Goal: Information Seeking & Learning: Check status

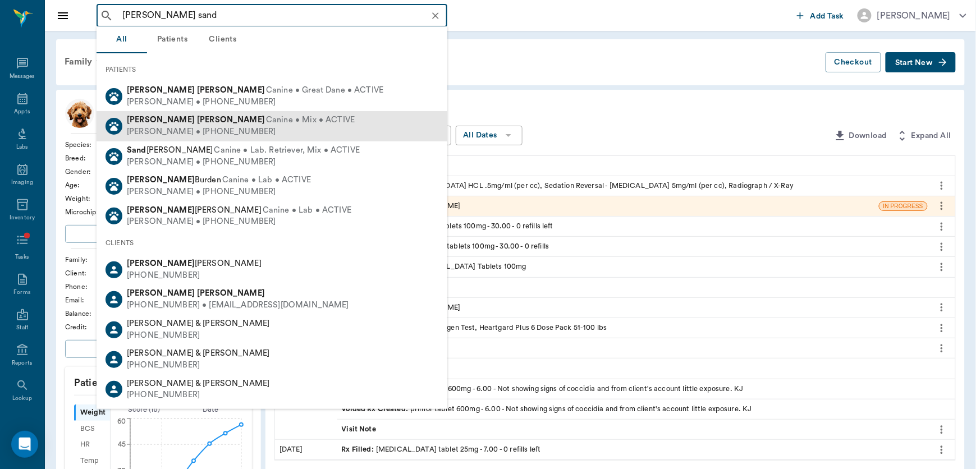
click at [197, 124] on b "[PERSON_NAME]" at bounding box center [231, 120] width 68 height 8
type input "[PERSON_NAME] sand"
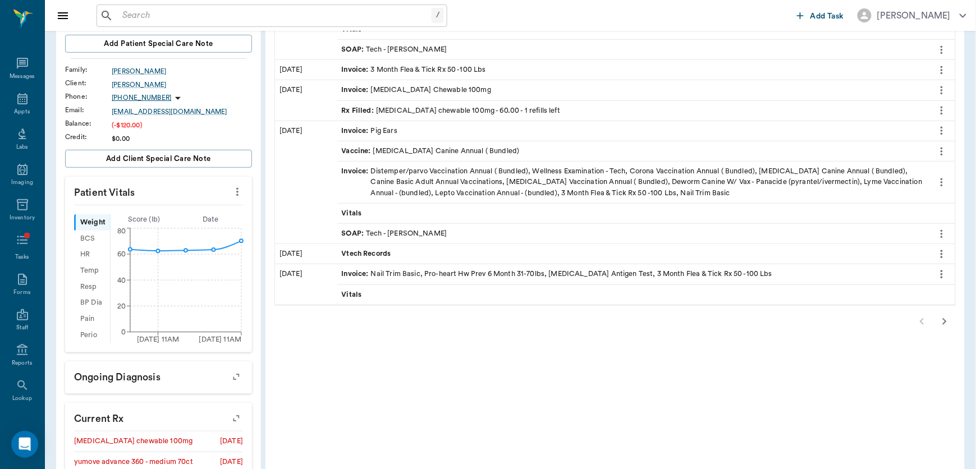
scroll to position [209, 0]
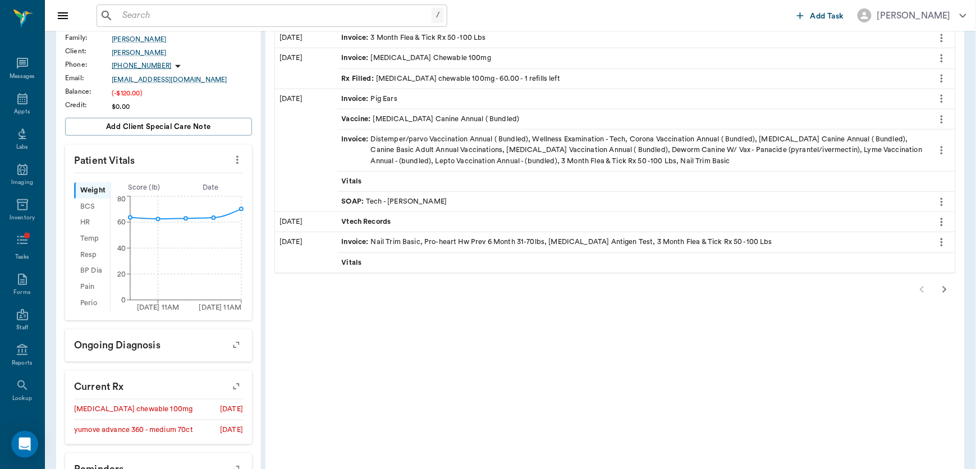
click at [942, 293] on icon "button" at bounding box center [944, 289] width 13 height 13
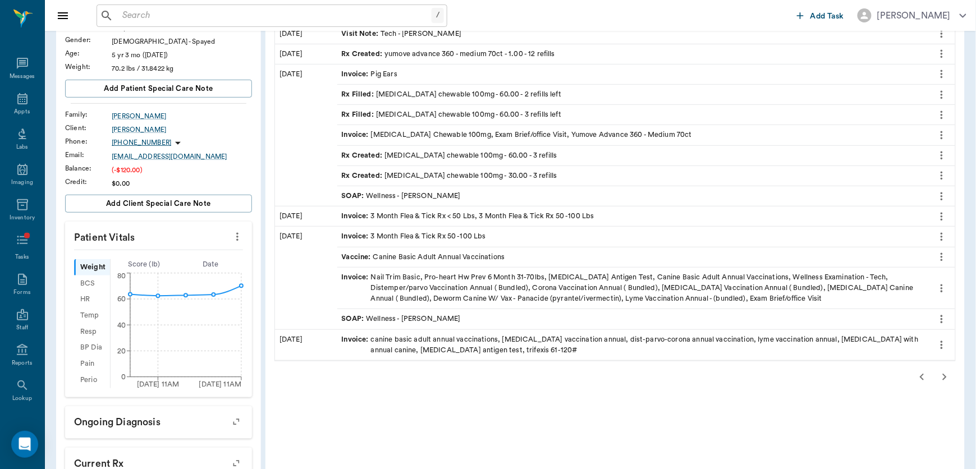
scroll to position [141, 0]
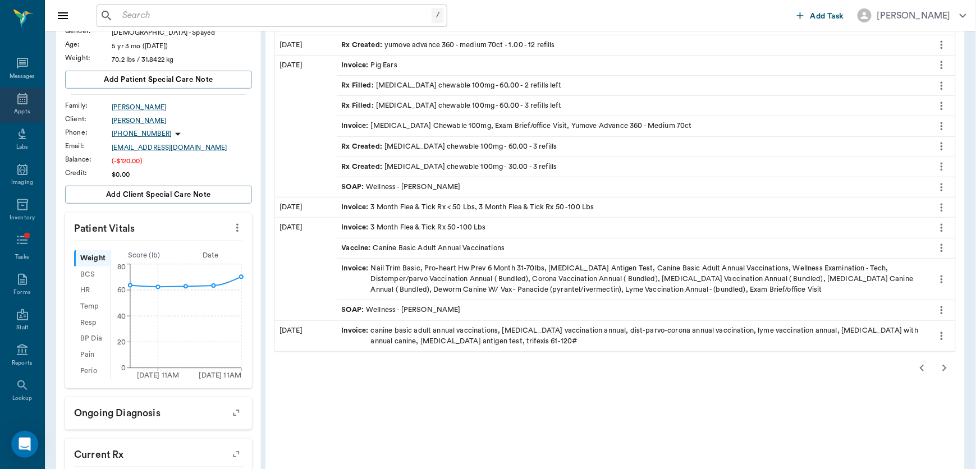
click at [12, 105] on div "Appts" at bounding box center [22, 105] width 44 height 35
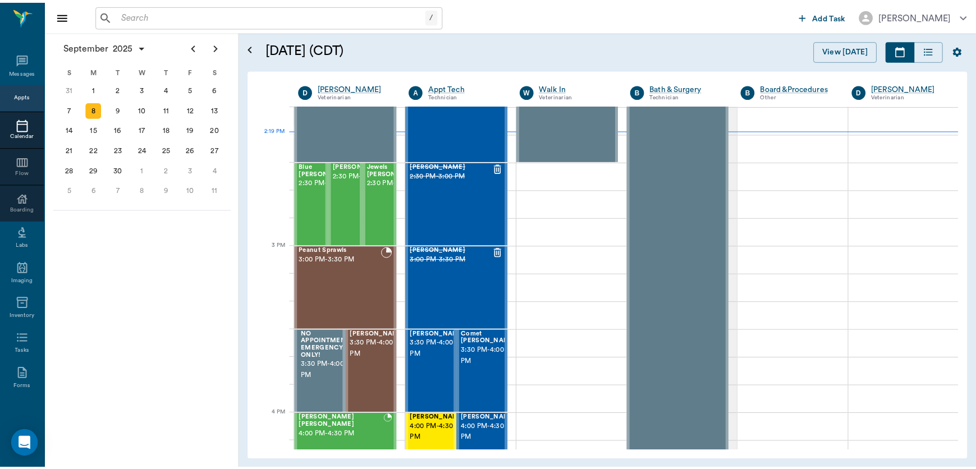
scroll to position [1071, 0]
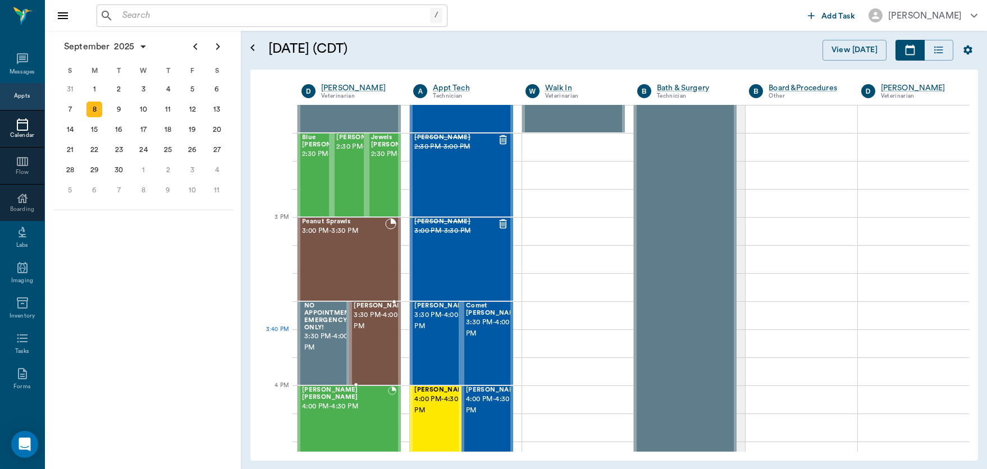
click at [378, 332] on span "3:30 PM - 4:00 PM" at bounding box center [382, 321] width 56 height 22
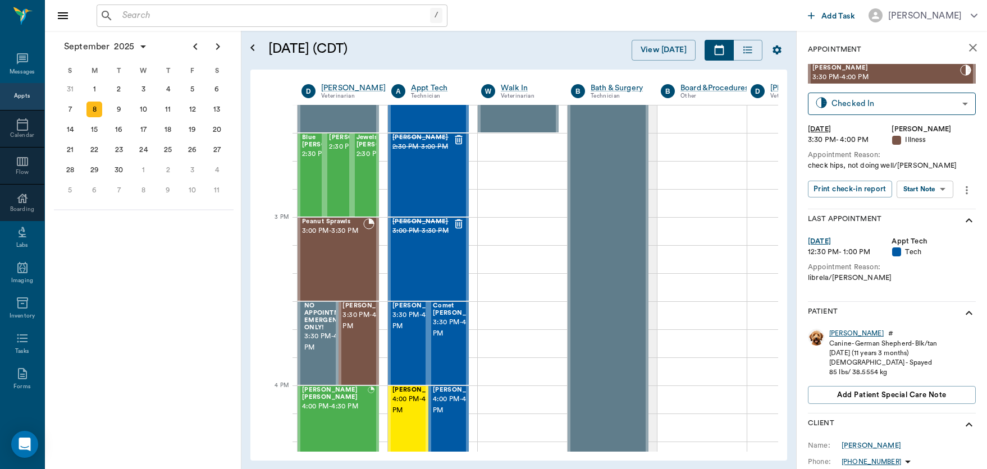
click at [836, 331] on div "[PERSON_NAME]" at bounding box center [856, 334] width 54 height 10
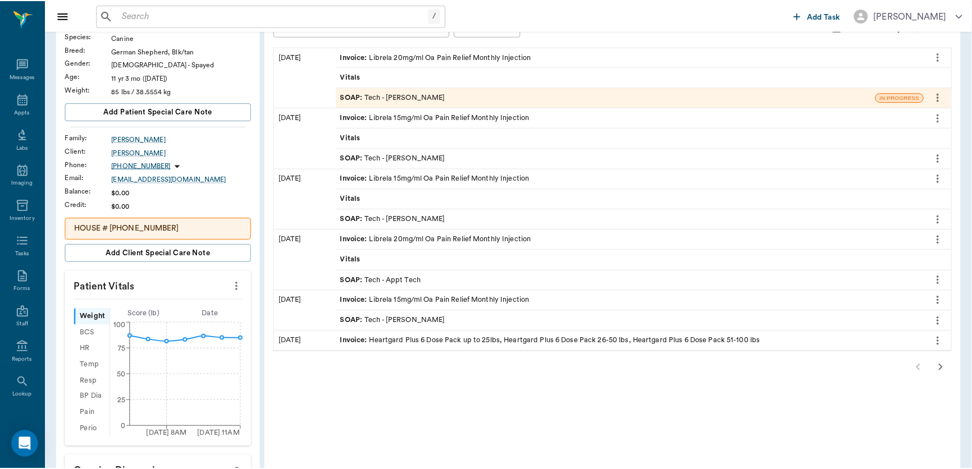
scroll to position [142, 0]
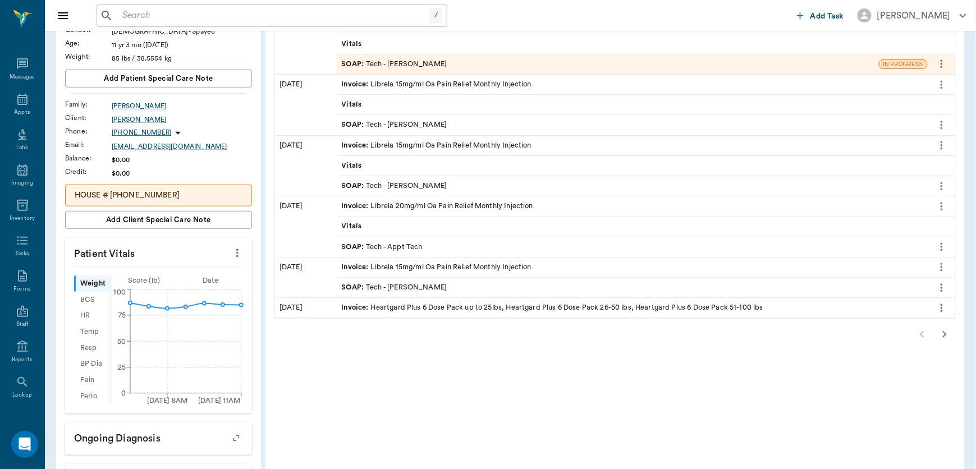
click at [946, 334] on icon "button" at bounding box center [945, 334] width 4 height 7
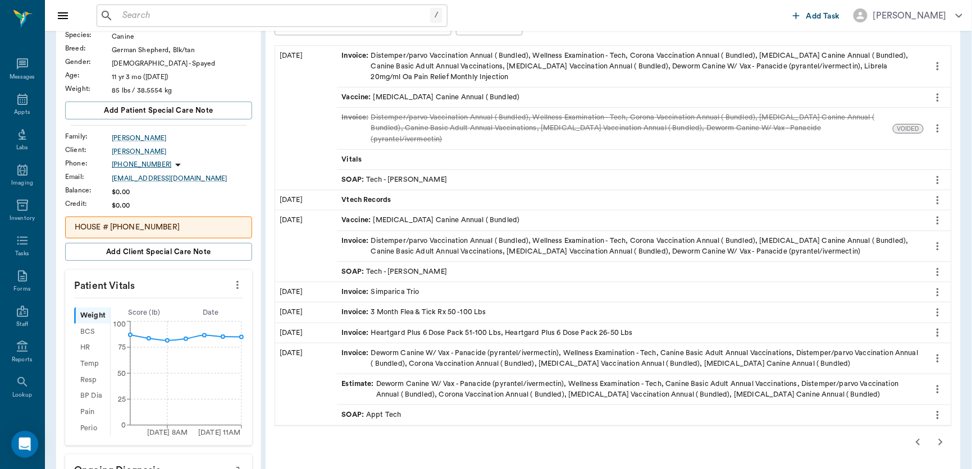
scroll to position [61, 0]
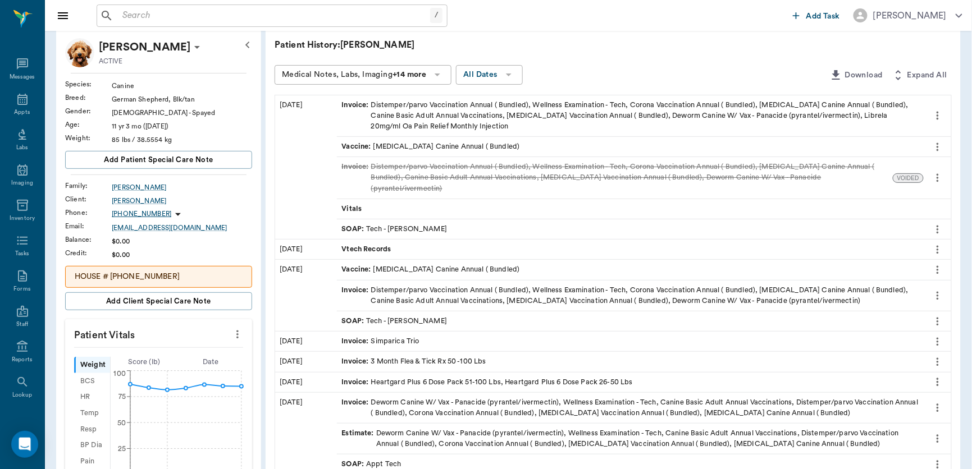
click at [418, 224] on div "SOAP : Tech - [PERSON_NAME]" at bounding box center [394, 229] width 106 height 11
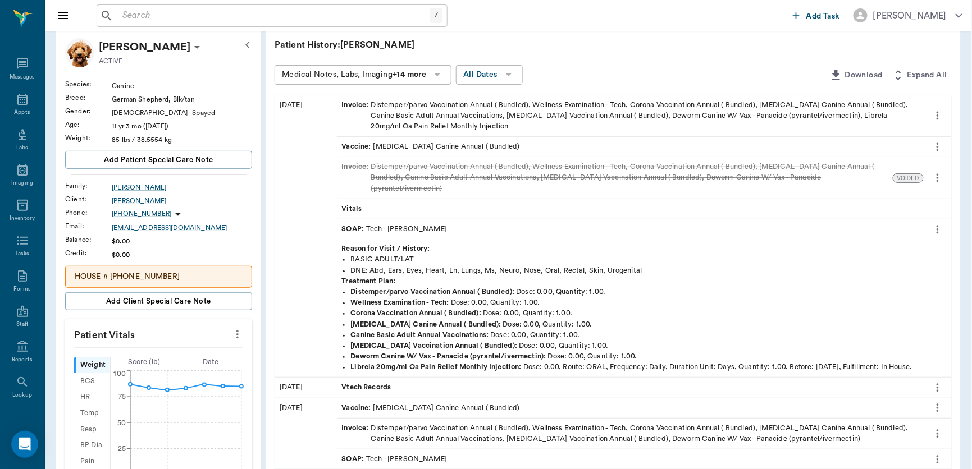
click at [937, 223] on icon "more" at bounding box center [938, 229] width 12 height 13
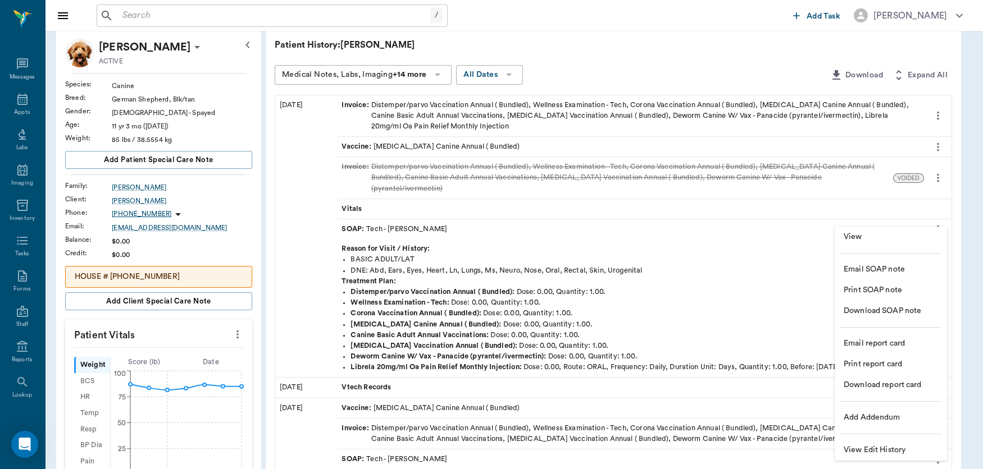
click at [853, 234] on span "View" at bounding box center [890, 237] width 94 height 12
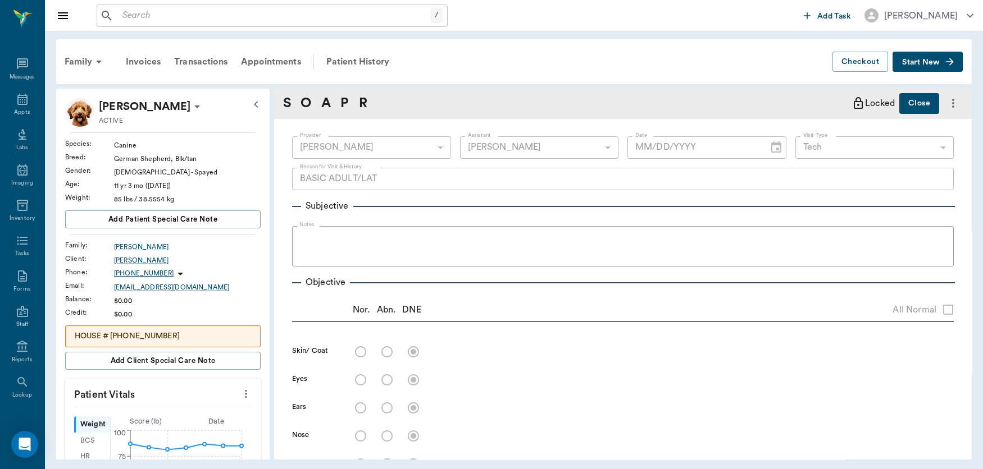
type input "63ec2f075fda476ae8351a4d"
type input "6740bf97de10e07744acf1eb"
type input "65d2be4f46e3a538d89b8c1a"
type textarea "BASIC ADULT/LAT"
type input "[DATE]"
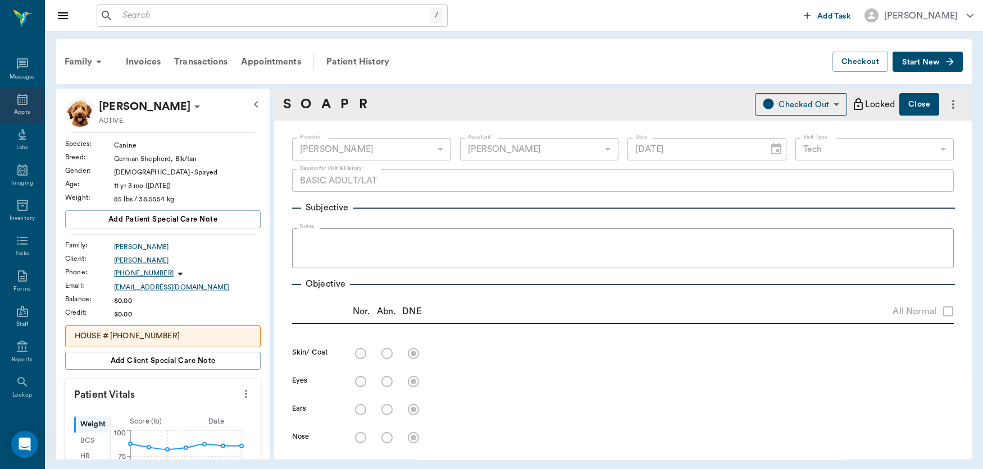
click at [16, 102] on icon at bounding box center [22, 99] width 13 height 13
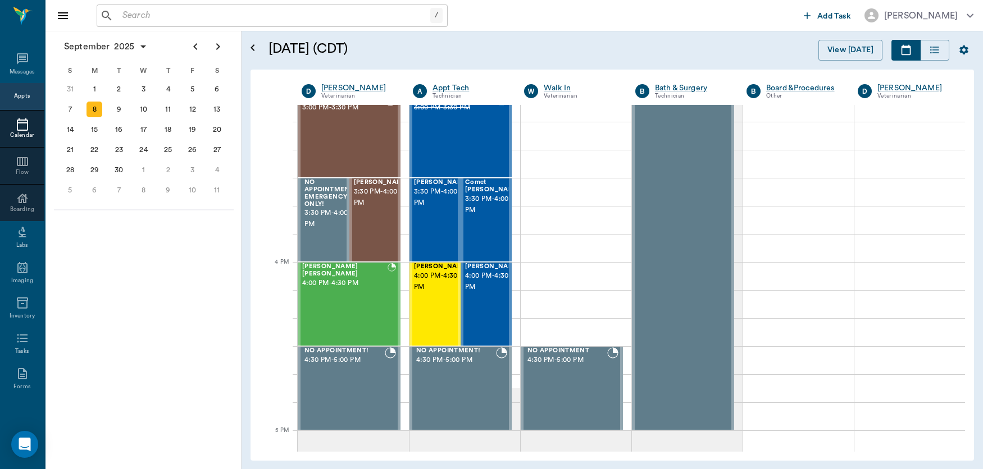
scroll to position [1175, 0]
